Goal: Transaction & Acquisition: Purchase product/service

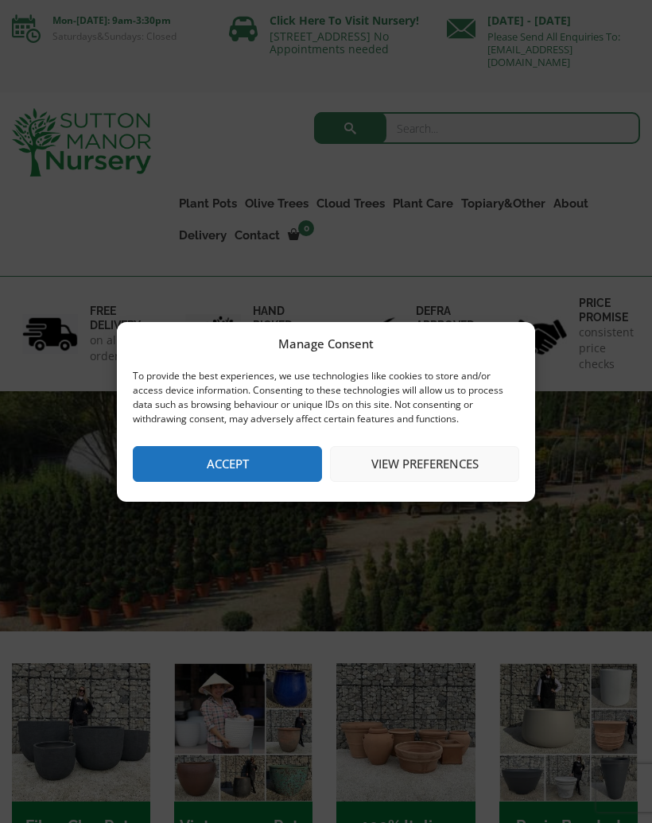
scroll to position [19, 0]
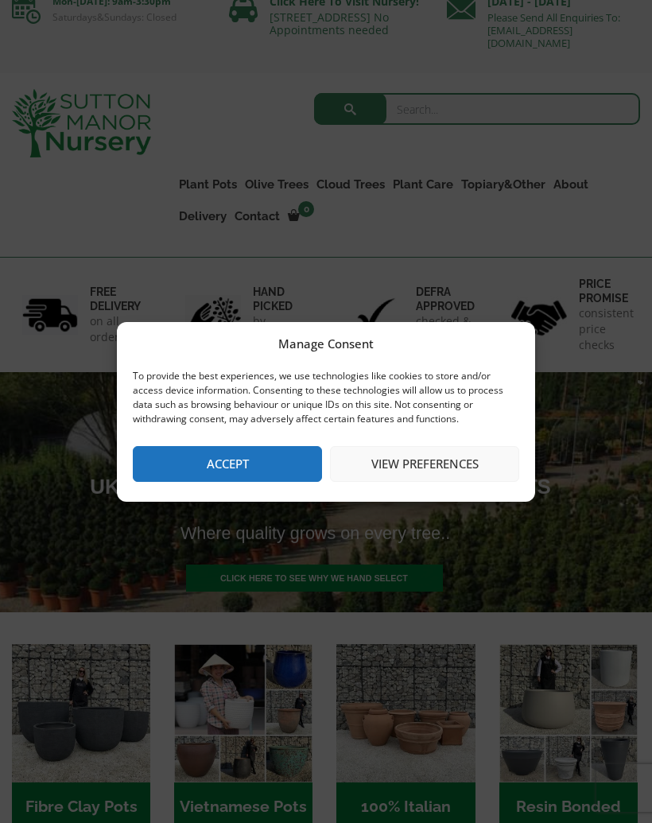
click at [290, 477] on button "Accept" at bounding box center [227, 464] width 189 height 36
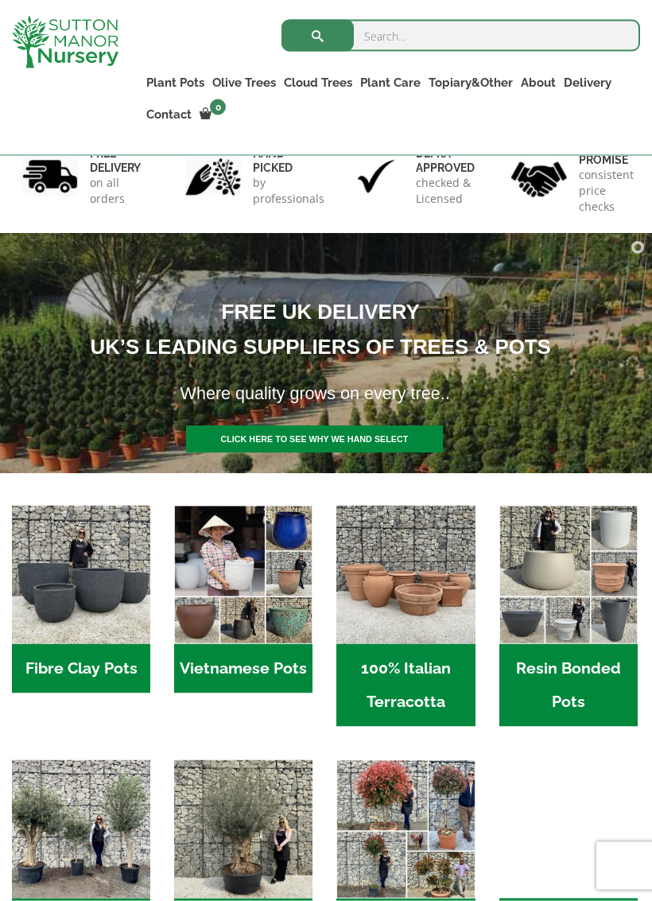
scroll to position [130, 0]
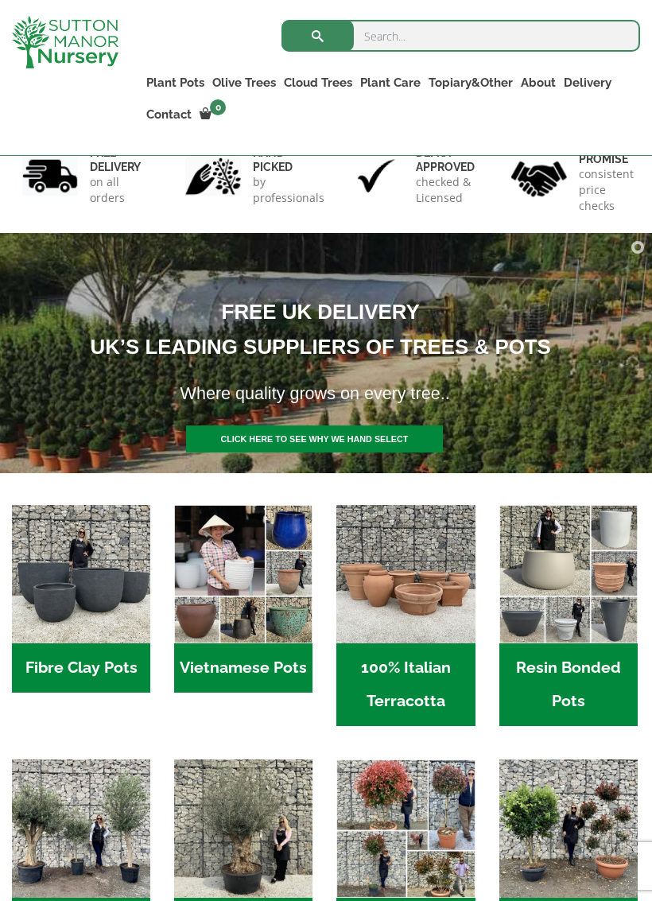
click at [184, 85] on link "Plant Pots" at bounding box center [175, 83] width 66 height 22
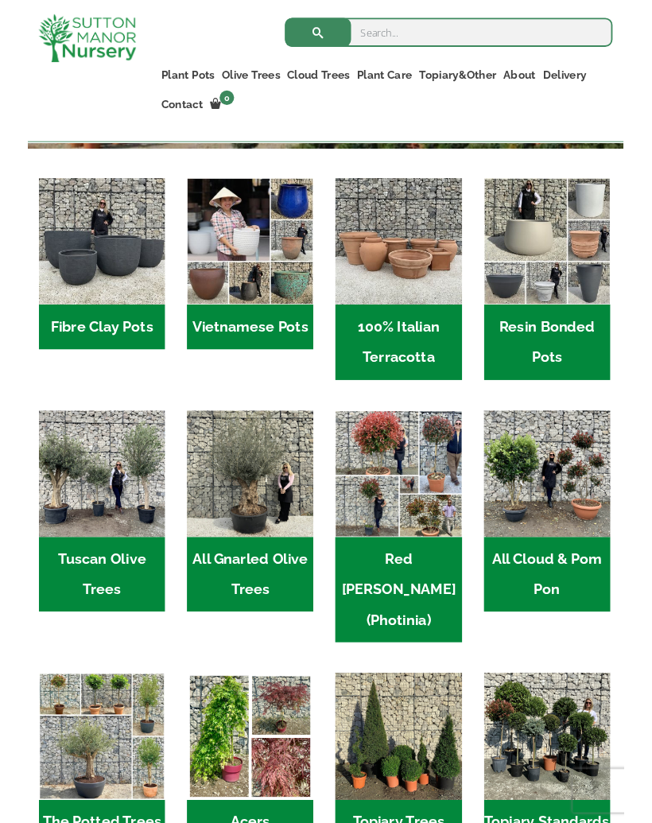
scroll to position [438, 0]
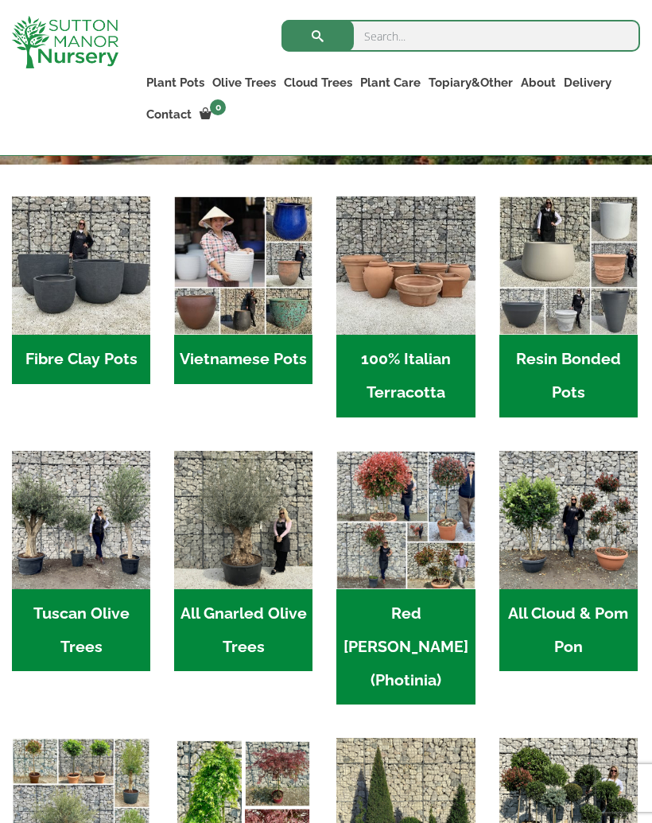
click at [423, 360] on h2 "100% Italian Terracotta (26)" at bounding box center [405, 376] width 138 height 83
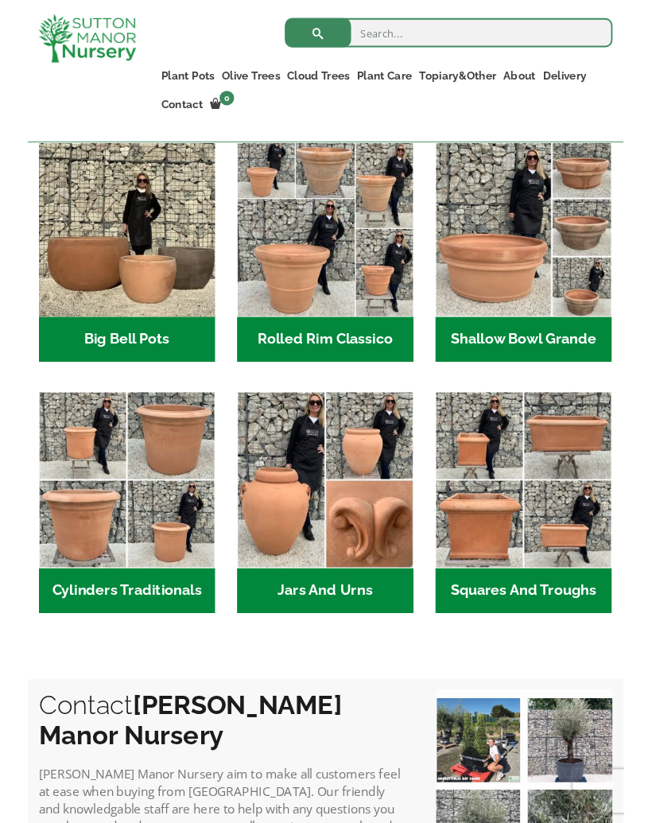
scroll to position [549, 0]
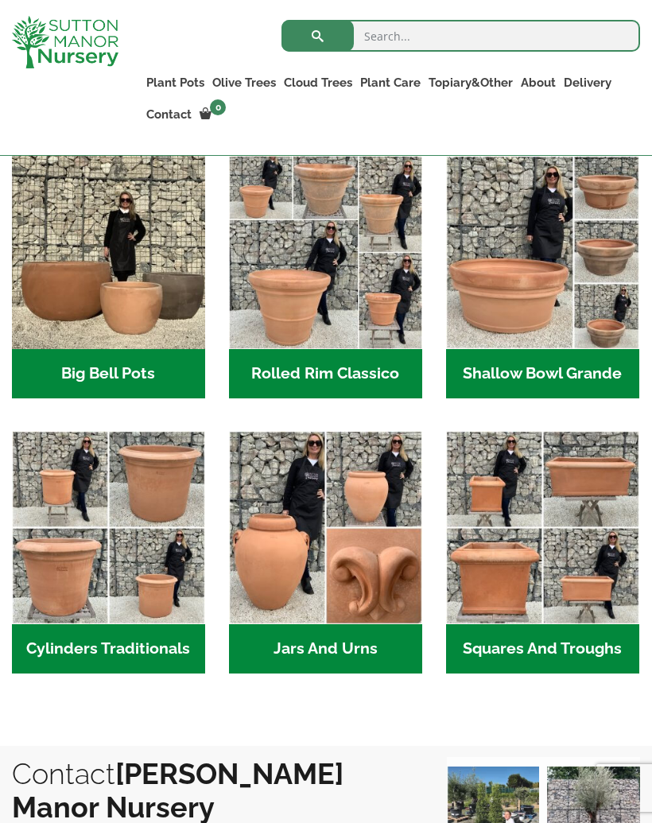
click at [364, 370] on h2 "Rolled Rim Classico (7)" at bounding box center [325, 373] width 193 height 49
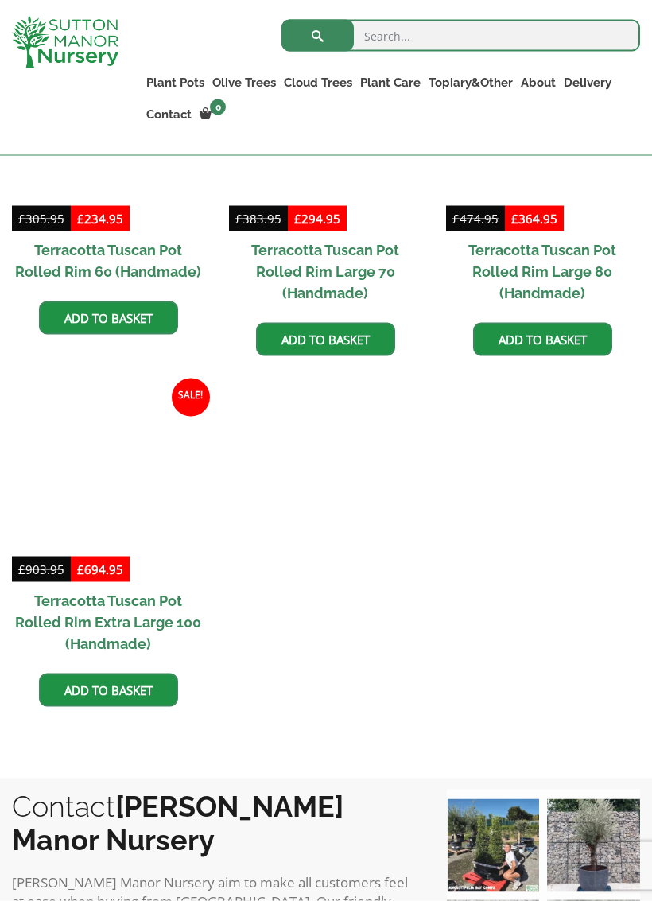
scroll to position [1286, 0]
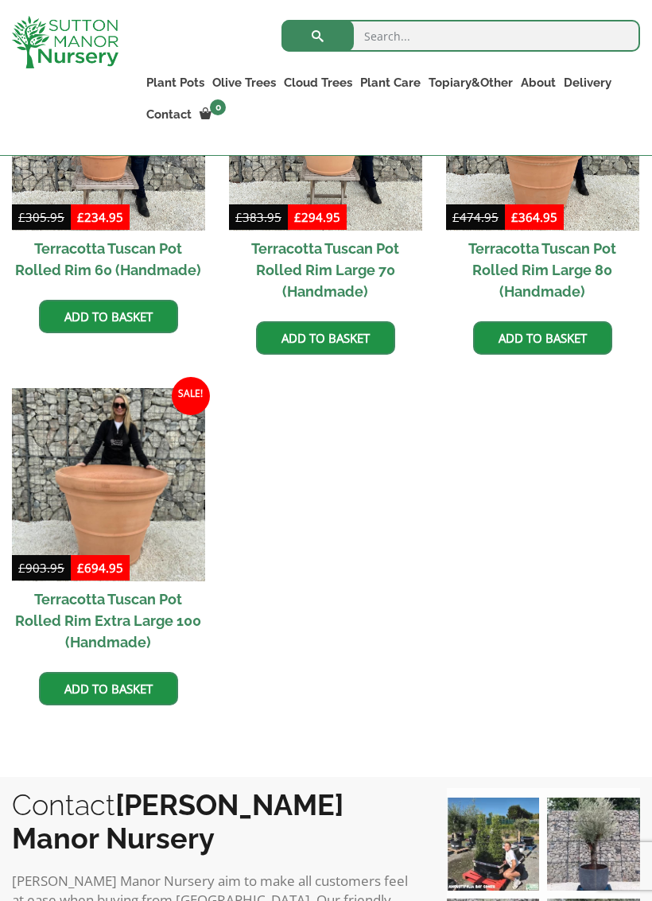
click at [0, 0] on link "The Iron Stone Pots" at bounding box center [0, 0] width 0 height 0
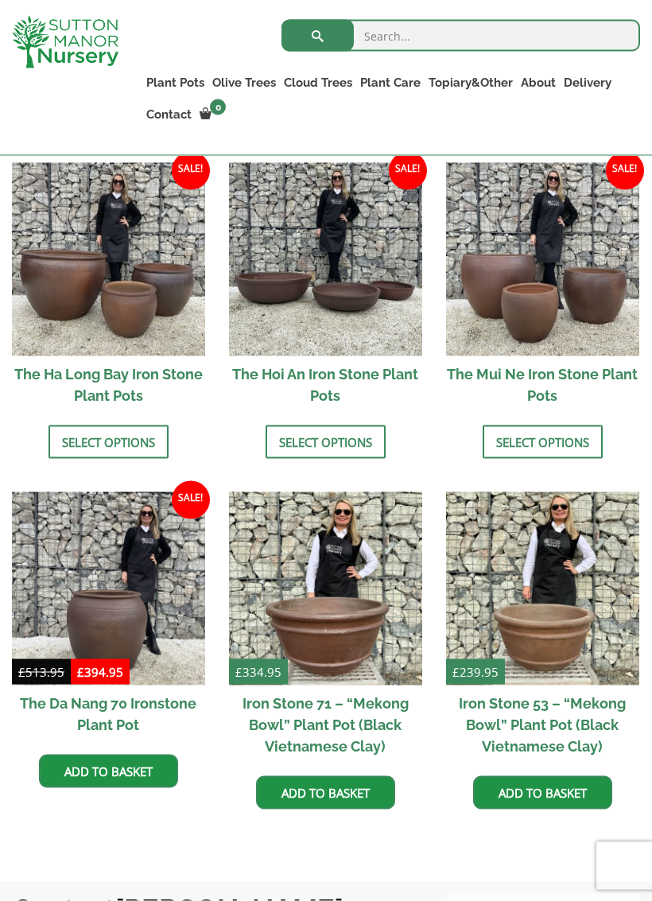
scroll to position [623, 0]
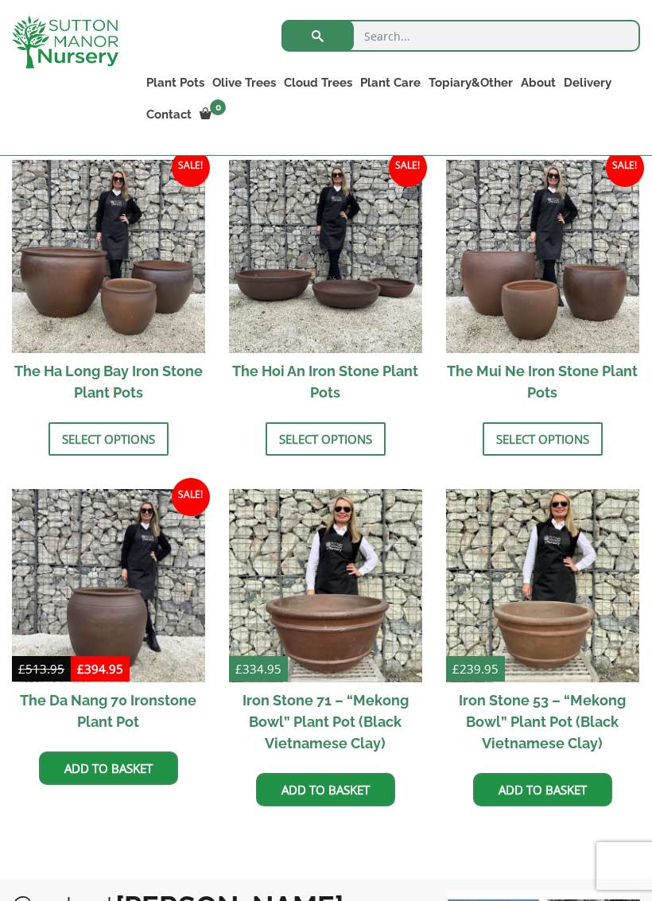
click at [569, 435] on link "Select options" at bounding box center [543, 438] width 120 height 33
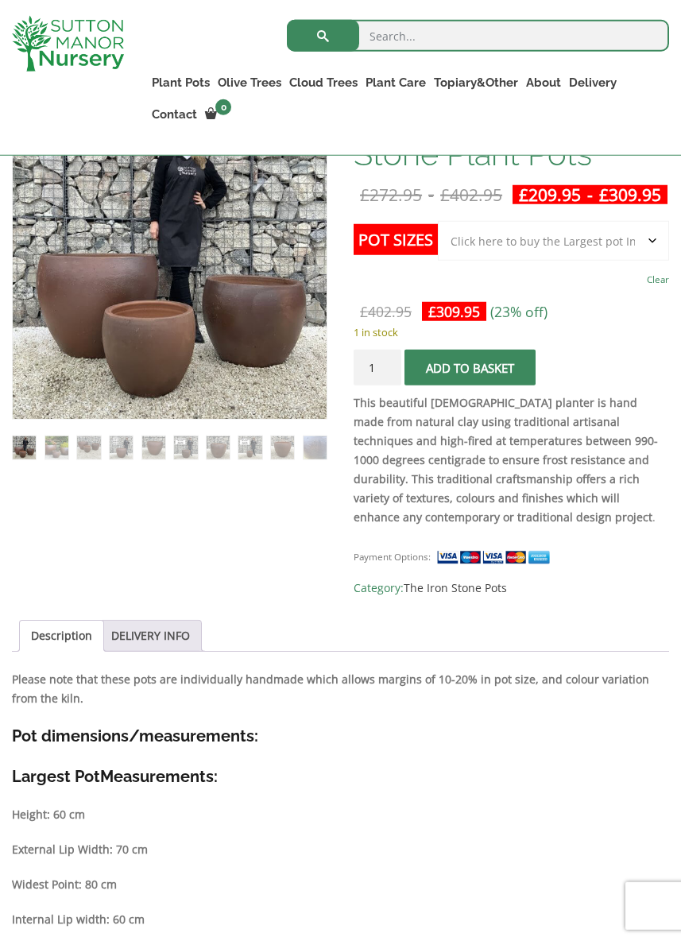
scroll to position [339, 0]
